Goal: Information Seeking & Learning: Learn about a topic

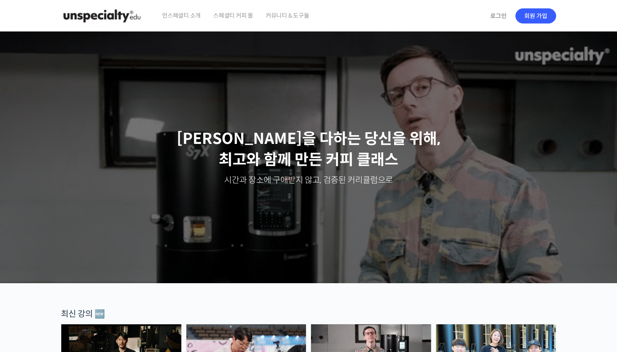
click at [182, 15] on span "언스페셜티 소개" at bounding box center [181, 16] width 39 height 32
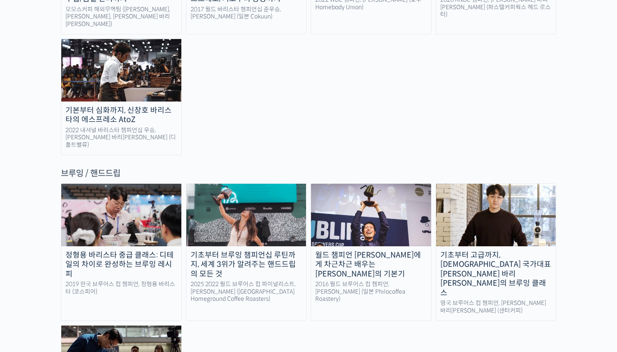
scroll to position [1292, 0]
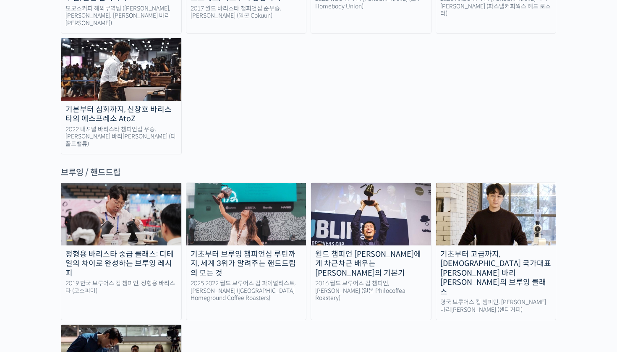
click at [364, 280] on div "2016 월드 브루어스 컵 챔피언, [PERSON_NAME] (일본 Philocoffea Roastery)" at bounding box center [371, 291] width 120 height 22
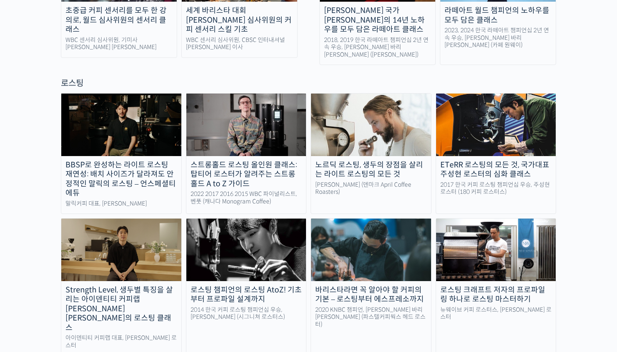
scroll to position [704, 0]
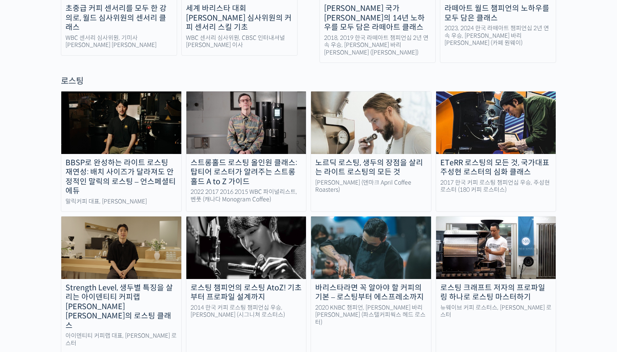
click at [169, 283] on div "Strength Level, 생두별 특징을 살리는 아이덴티티 커피랩 [PERSON_NAME] [PERSON_NAME]의 로스팅 클래스" at bounding box center [121, 306] width 120 height 47
click at [250, 216] on img at bounding box center [246, 247] width 120 height 62
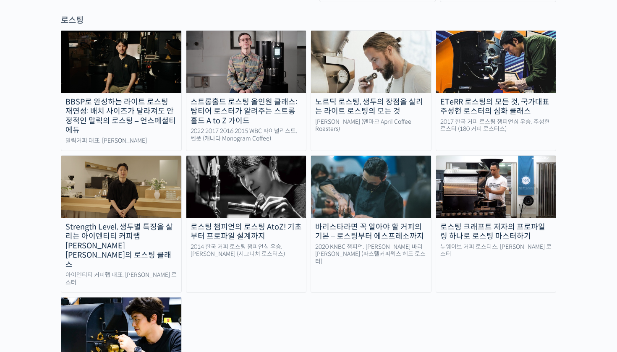
scroll to position [766, 0]
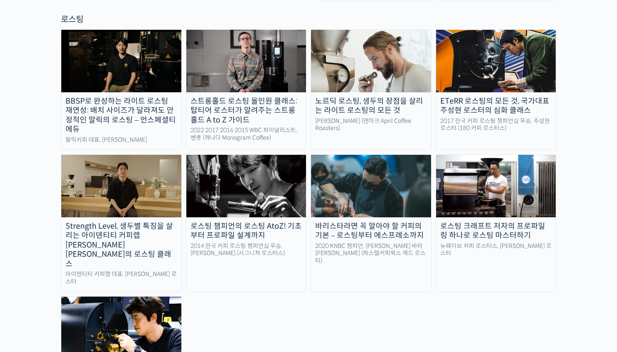
click at [484, 221] on div "로스팅 크래프트 저자의 프로파일링 하나로 로스팅 마스터하기" at bounding box center [496, 230] width 120 height 19
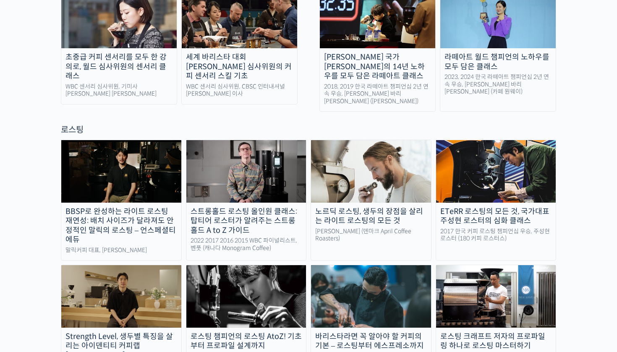
scroll to position [652, 0]
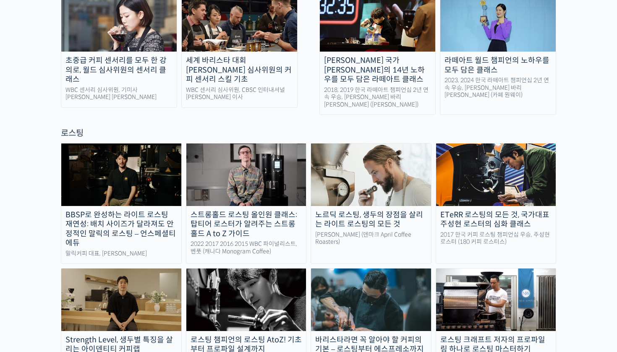
click at [349, 210] on div "노르딕 로스팅, 생두의 장점을 살리는 라이트 로스팅의 모든 것" at bounding box center [371, 219] width 120 height 19
click at [156, 335] on div "Strength Level, 생두별 특징을 살리는 아이덴티티 커피랩 [PERSON_NAME] [PERSON_NAME]의 로스팅 클래스" at bounding box center [121, 358] width 120 height 47
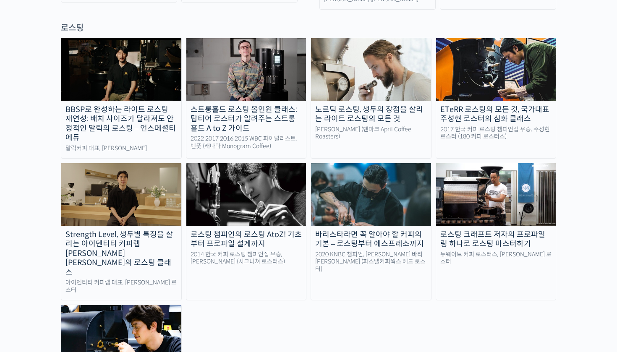
scroll to position [765, 0]
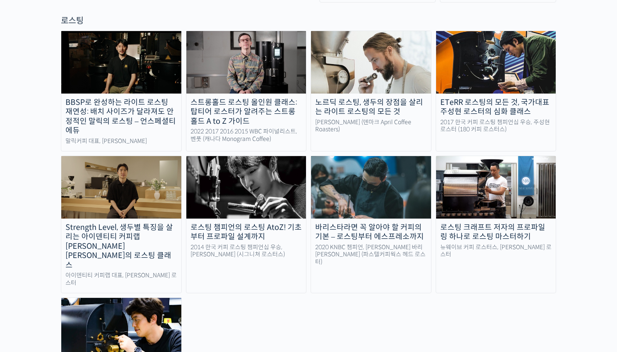
click at [290, 223] on div "로스팅 챔피언의 로스팅 AtoZ! 기초부터 프로파일 설계까지" at bounding box center [246, 232] width 120 height 19
click at [517, 223] on div "로스팅 크래프트 저자의 프로파일링 하나로 로스팅 마스터하기" at bounding box center [496, 232] width 120 height 19
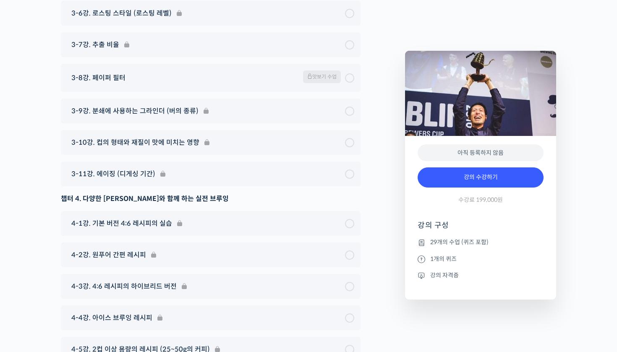
scroll to position [4068, 0]
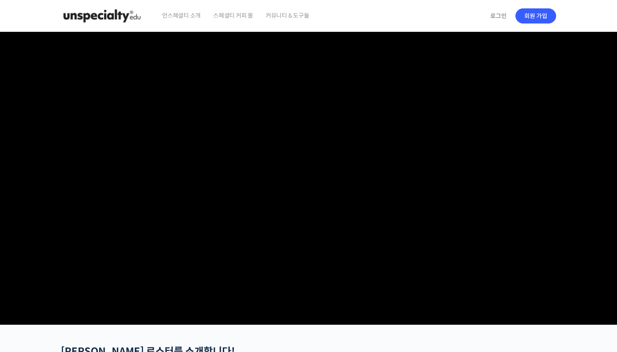
checkbox input "true"
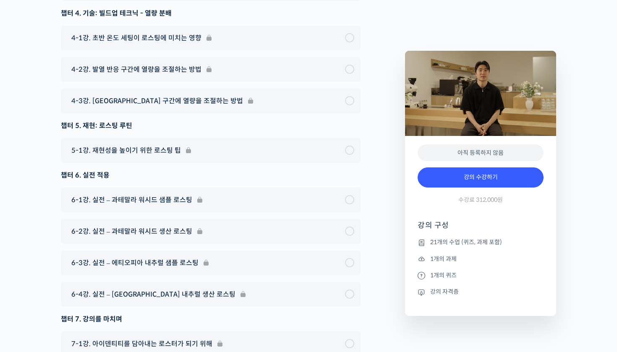
scroll to position [4836, 0]
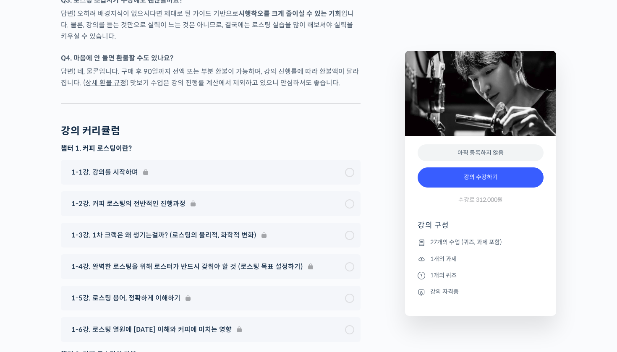
scroll to position [4140, 0]
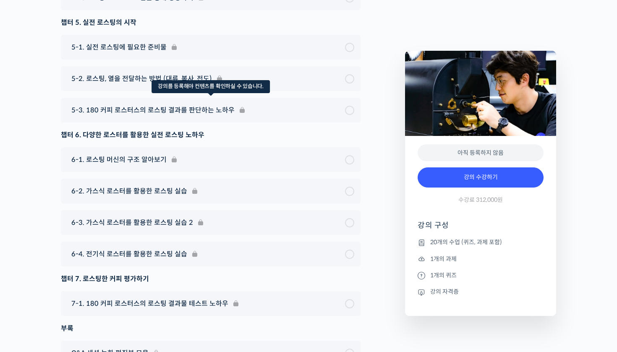
scroll to position [4342, 0]
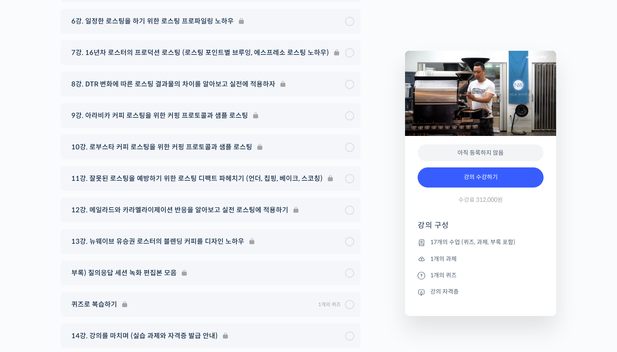
scroll to position [4578, 0]
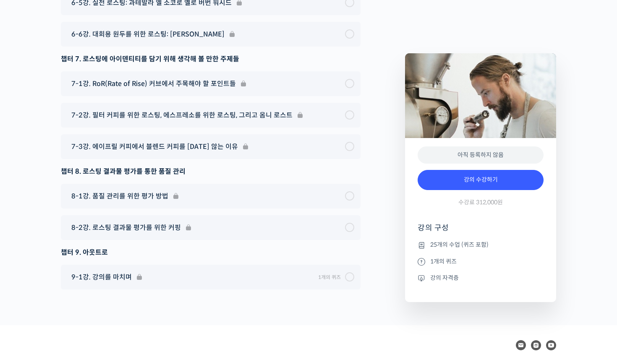
scroll to position [5142, 0]
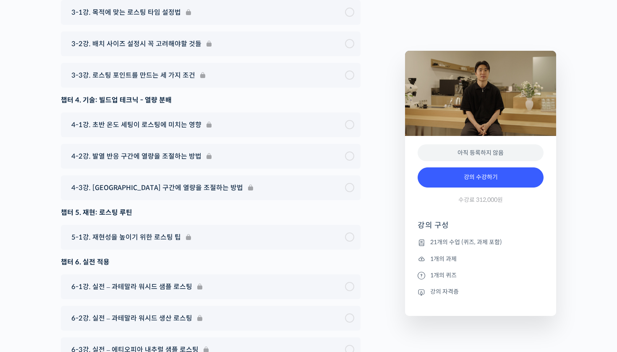
scroll to position [4710, 0]
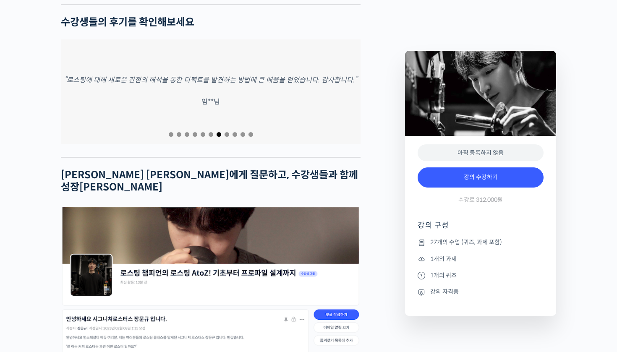
scroll to position [3077, 0]
click at [174, 129] on div at bounding box center [210, 134] width 299 height 11
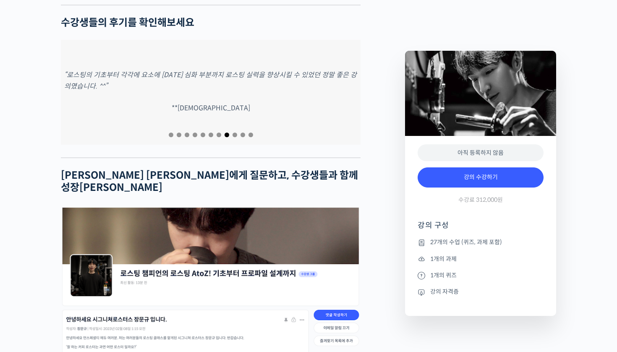
click at [173, 129] on div at bounding box center [210, 134] width 299 height 11
click at [177, 133] on span "Go to slide 2" at bounding box center [179, 135] width 5 height 5
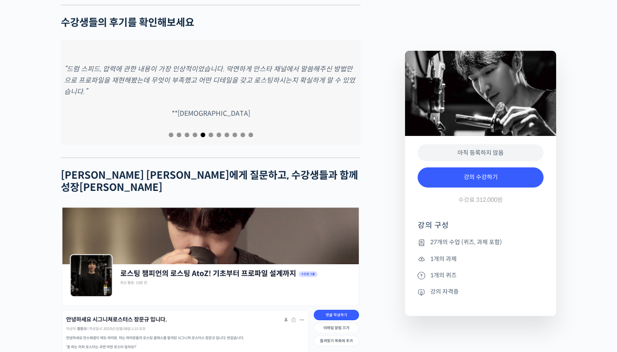
click at [170, 133] on span "Go to slide 1" at bounding box center [171, 135] width 5 height 5
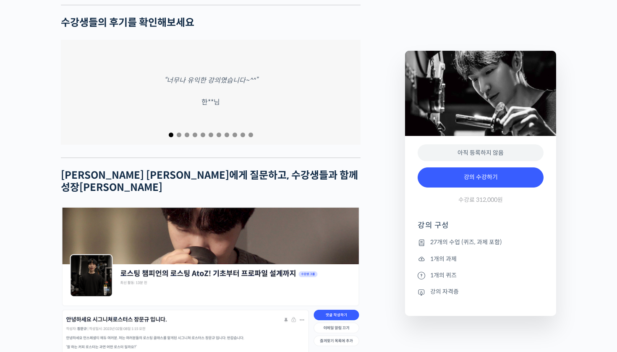
click at [189, 129] on div at bounding box center [210, 134] width 299 height 11
click at [187, 133] on span "Go to slide 3" at bounding box center [187, 135] width 5 height 5
click at [195, 133] on span "Go to slide 4" at bounding box center [195, 135] width 5 height 5
click at [211, 133] on span "Go to slide 6" at bounding box center [210, 135] width 5 height 5
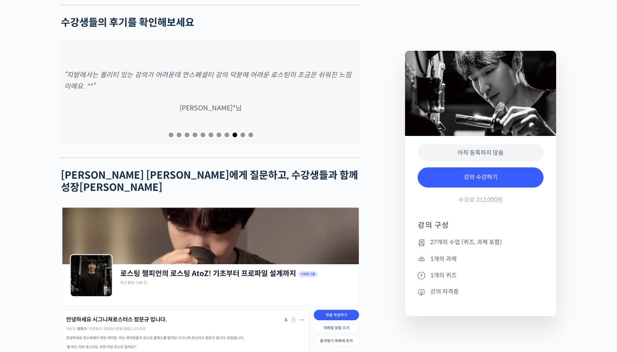
click at [228, 133] on span "Go to slide 8" at bounding box center [226, 135] width 5 height 5
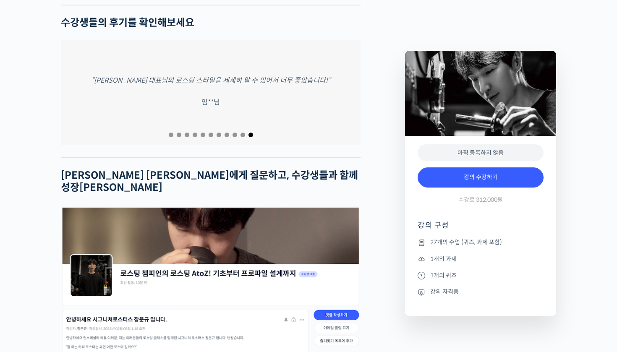
click at [244, 133] on span "Go to slide 10" at bounding box center [242, 135] width 5 height 5
click at [234, 133] on span "Go to slide 9" at bounding box center [234, 135] width 5 height 5
click at [233, 133] on span "Go to slide 9" at bounding box center [234, 135] width 5 height 5
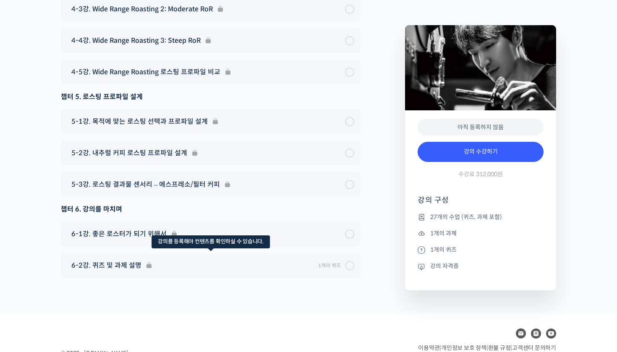
scroll to position [4826, 0]
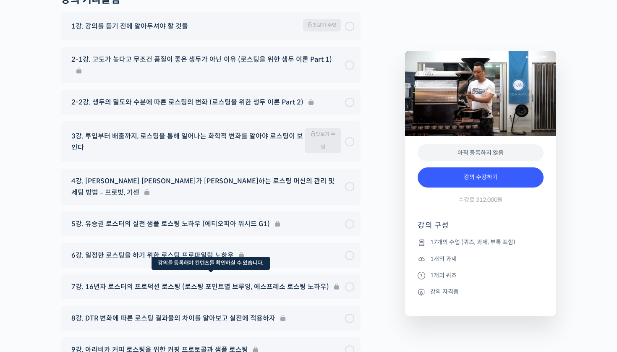
scroll to position [4329, 0]
